Goal: Find specific page/section: Find specific page/section

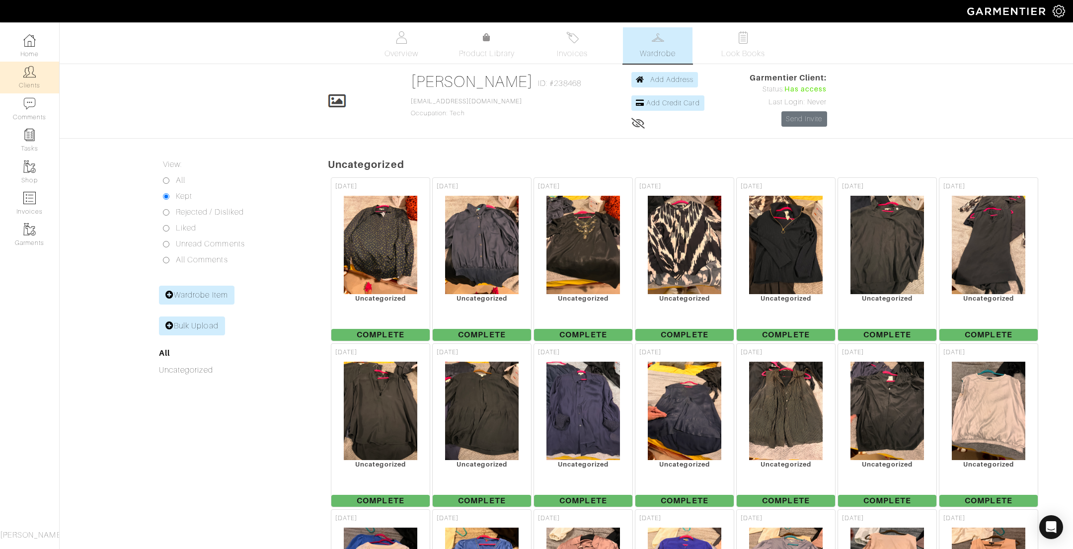
click at [38, 88] on link "Clients" at bounding box center [29, 77] width 59 height 31
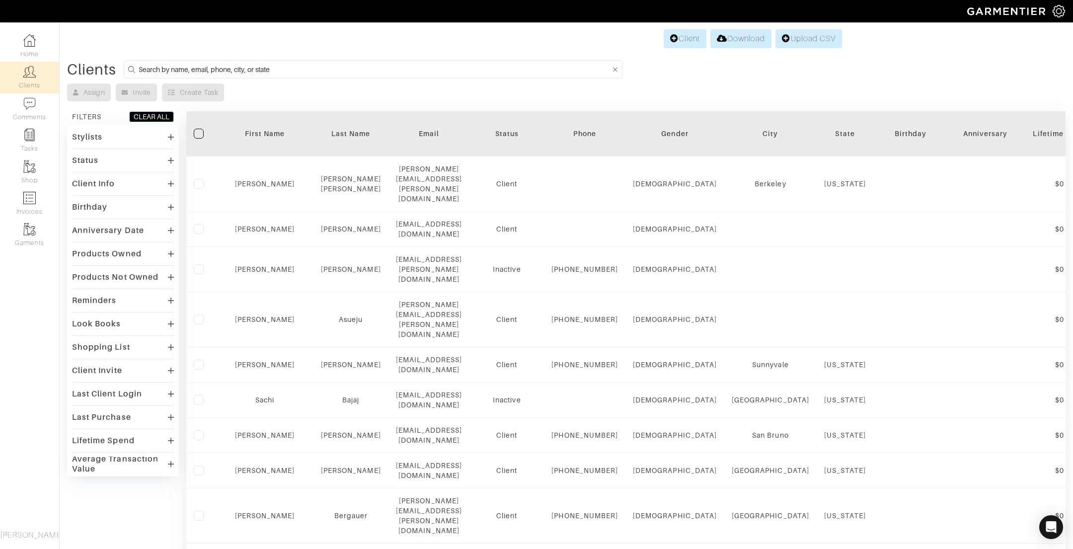
click at [352, 67] on input at bounding box center [375, 69] width 472 height 12
type input "[PERSON_NAME]"
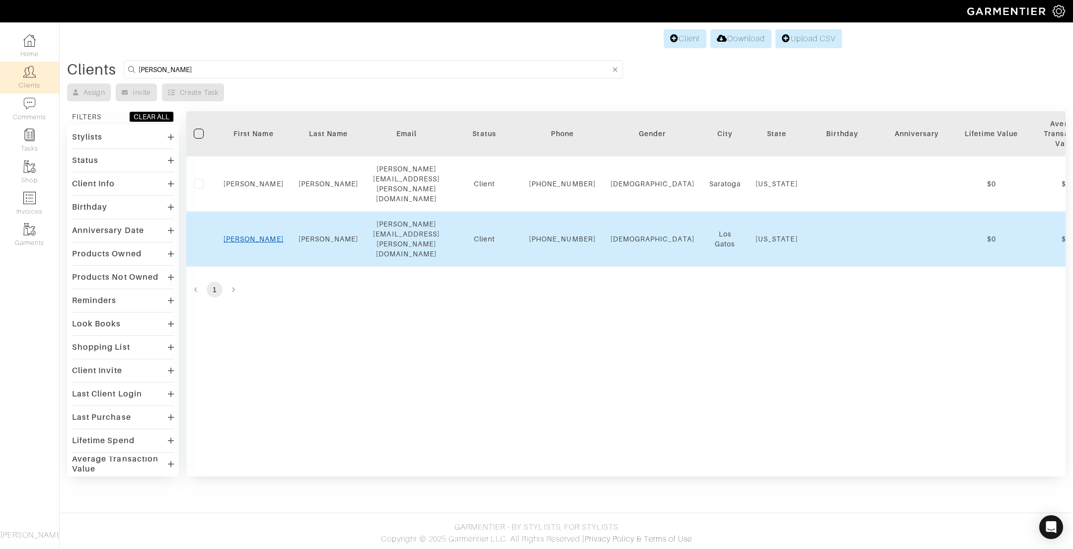
click at [255, 235] on link "[PERSON_NAME]" at bounding box center [253, 239] width 60 height 8
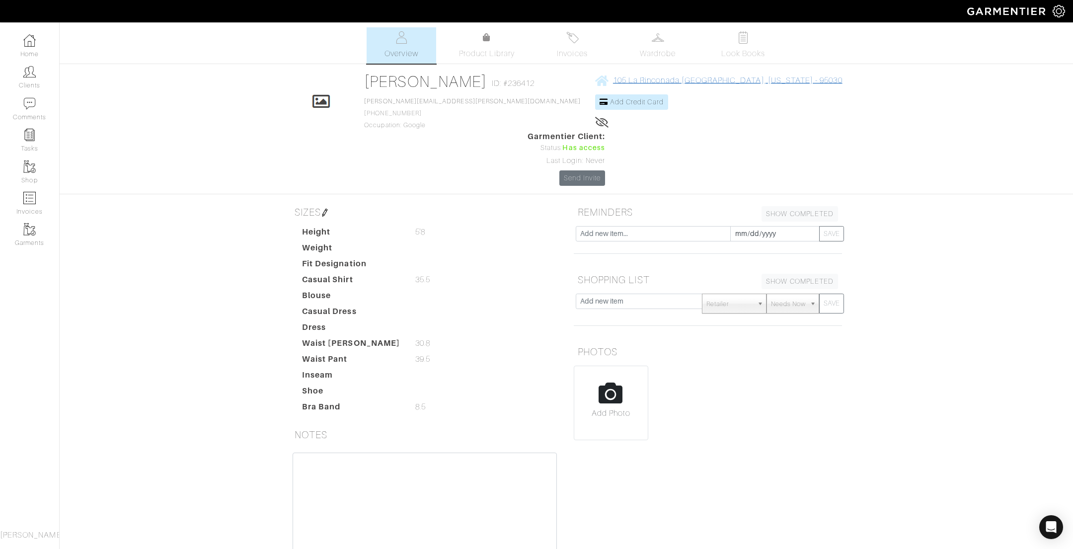
click at [615, 80] on span "105 La Rinconada [GEOGRAPHIC_DATA], [US_STATE] - 95030" at bounding box center [727, 80] width 229 height 9
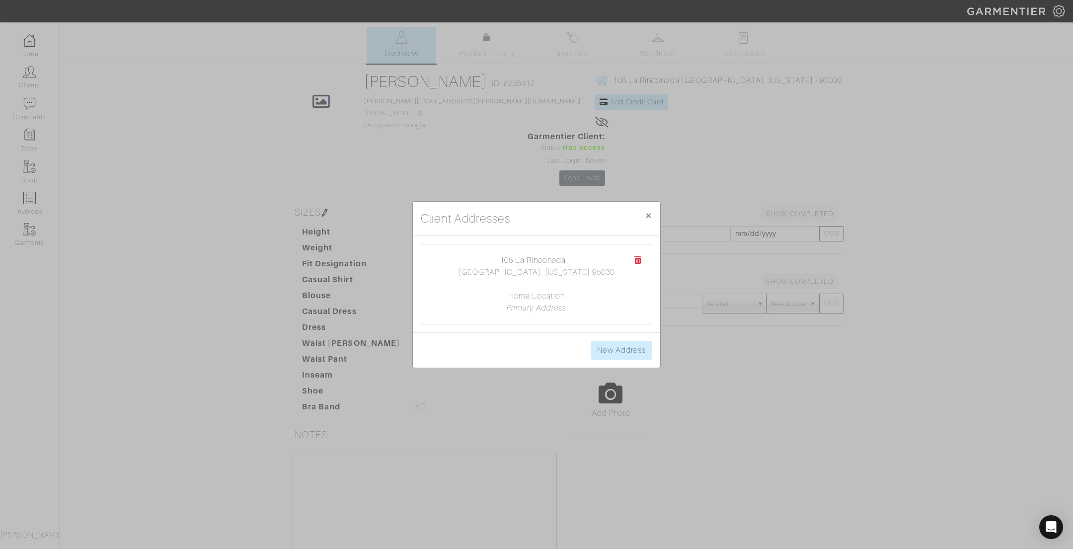
drag, startPoint x: 491, startPoint y: 259, endPoint x: 601, endPoint y: 273, distance: 111.6
click at [601, 273] on center "105 La Rinconada [GEOGRAPHIC_DATA], [US_STATE] 95030 Home Location Primary Addr…" at bounding box center [536, 284] width 211 height 60
